Goal: Information Seeking & Learning: Learn about a topic

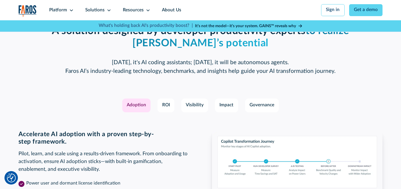
scroll to position [814, 0]
click at [263, 108] on div "Governance" at bounding box center [261, 104] width 25 height 7
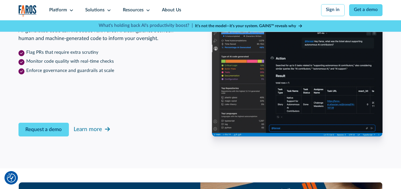
scroll to position [954, 0]
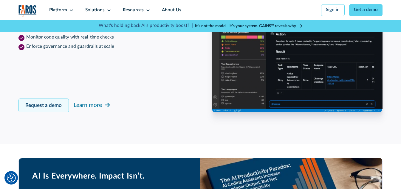
click at [44, 111] on link "Request a demo" at bounding box center [43, 105] width 51 height 14
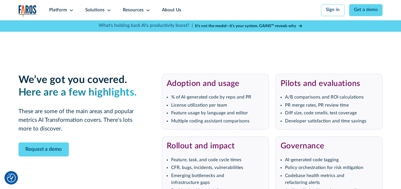
scroll to position [1161, 0]
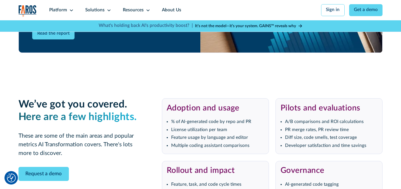
click at [249, 25] on strong "It’s not the model—it’s your system. GAINS™ reveals why" at bounding box center [245, 26] width 101 height 4
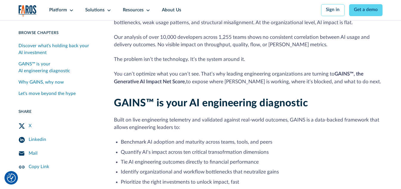
scroll to position [218, 0]
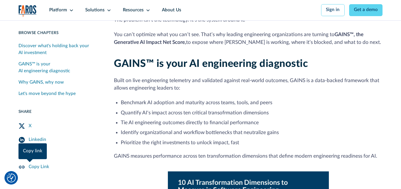
click at [34, 168] on div "Copy Link" at bounding box center [39, 166] width 21 height 7
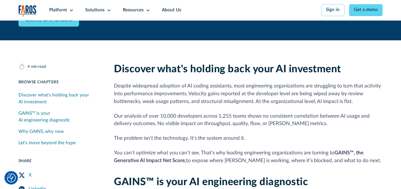
scroll to position [179, 0]
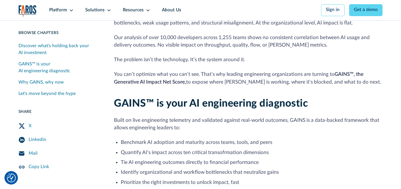
click at [21, 139] on rect "LinkedIn Share" at bounding box center [22, 139] width 6 height 6
